Goal: Find specific page/section: Find specific page/section

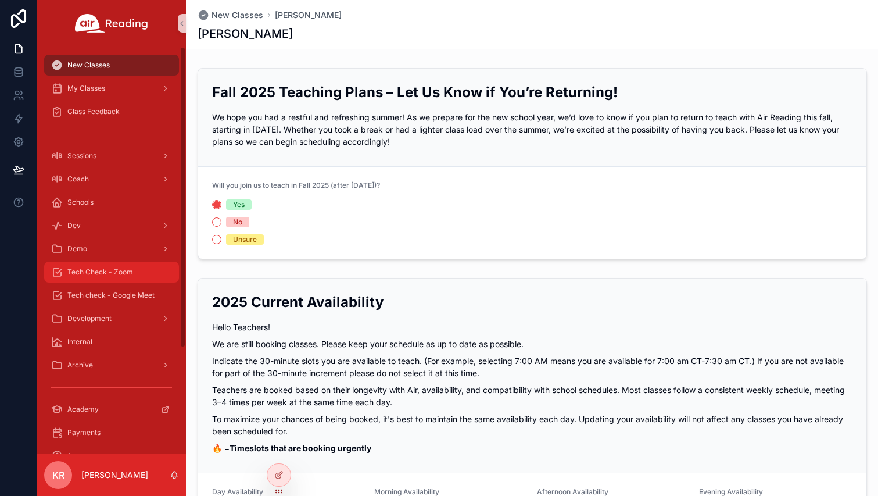
click at [120, 267] on div "Tech Check - Zoom" at bounding box center [111, 272] width 121 height 19
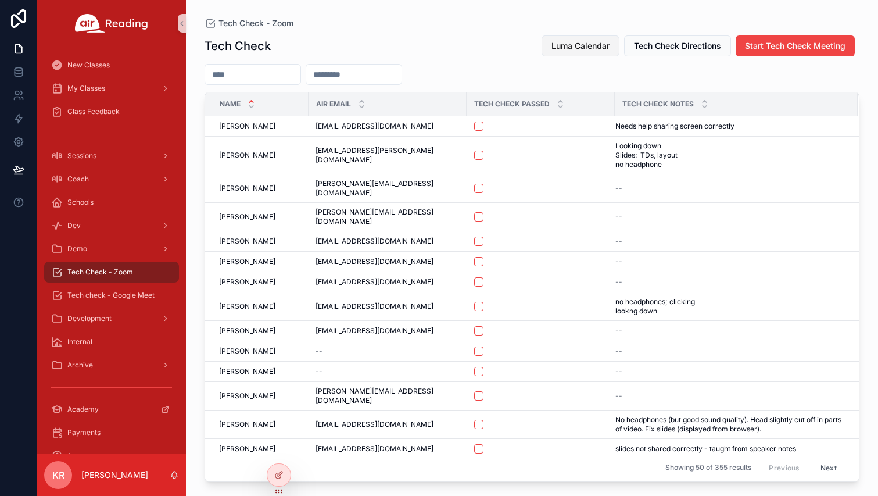
click at [595, 48] on span "Luma Calendar" at bounding box center [581, 46] width 58 height 12
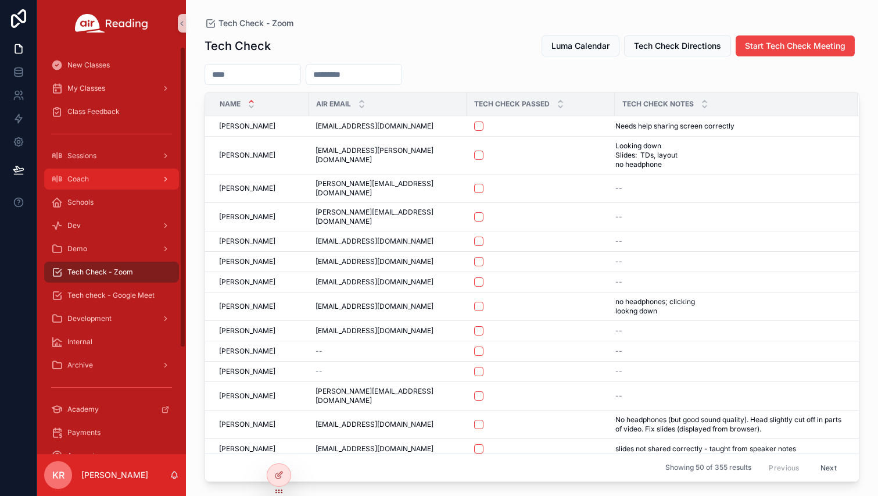
click at [108, 178] on div "Coach" at bounding box center [111, 179] width 121 height 19
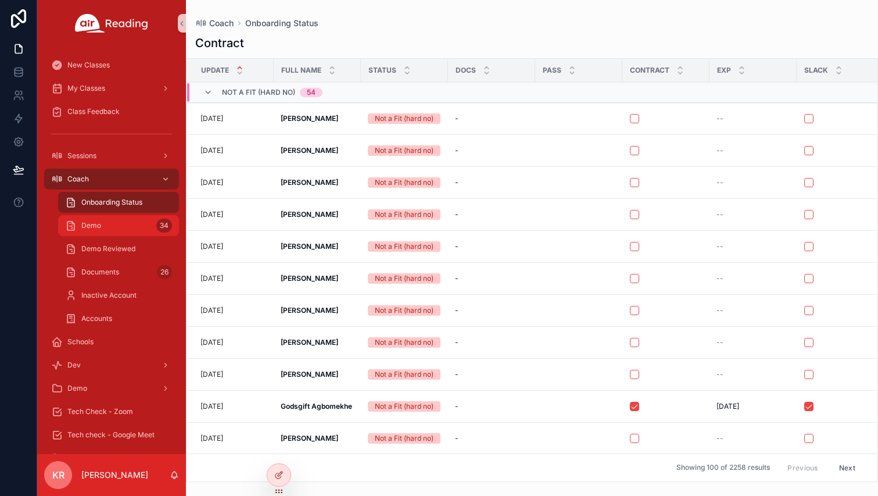
click at [106, 224] on div "Demo 34" at bounding box center [118, 225] width 107 height 19
